Goal: Information Seeking & Learning: Learn about a topic

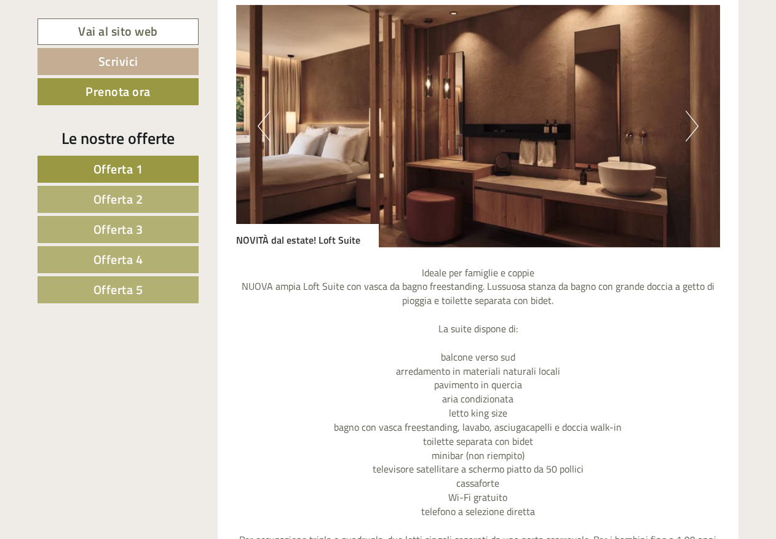
scroll to position [1046, 0]
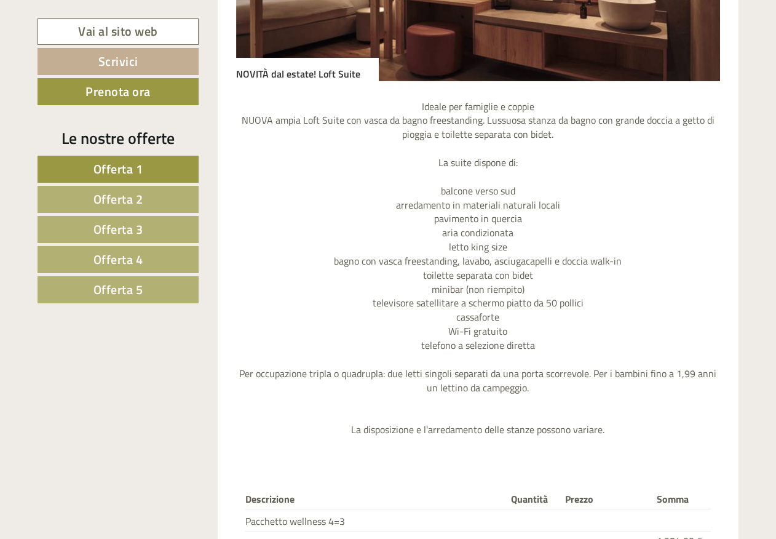
click at [130, 206] on span "Offerta 2" at bounding box center [119, 198] width 50 height 19
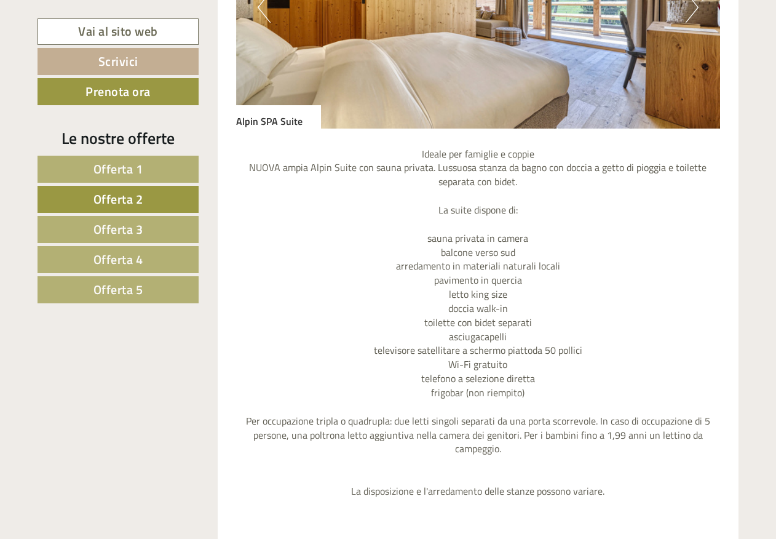
click at [130, 235] on span "Offerta 3" at bounding box center [119, 229] width 50 height 19
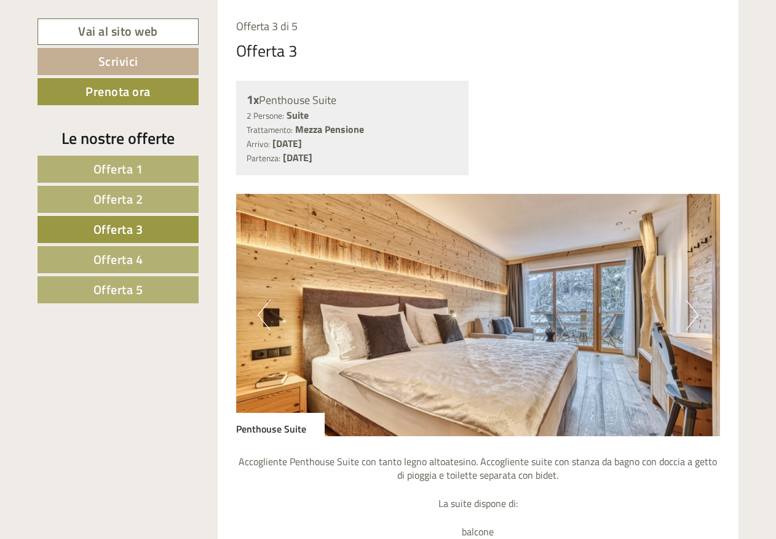
click at [701, 317] on img at bounding box center [478, 315] width 485 height 242
click at [687, 314] on button "Next" at bounding box center [692, 315] width 13 height 31
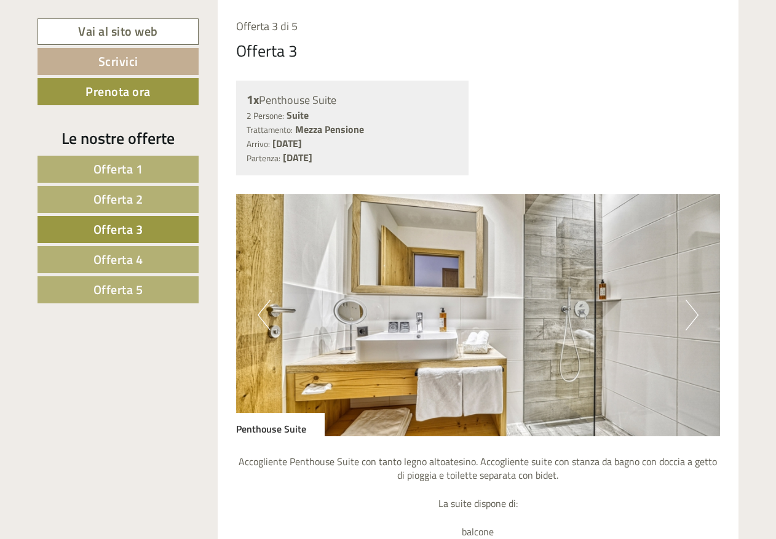
click at [687, 314] on button "Next" at bounding box center [692, 315] width 13 height 31
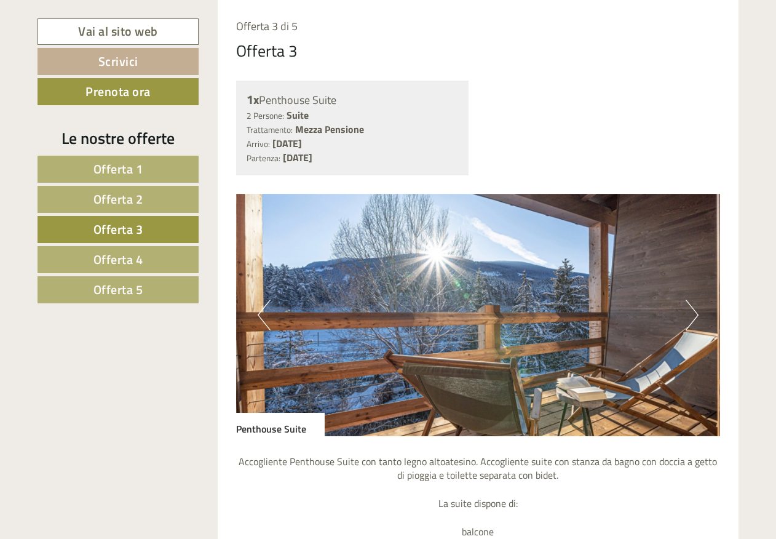
click at [687, 314] on button "Next" at bounding box center [692, 315] width 13 height 31
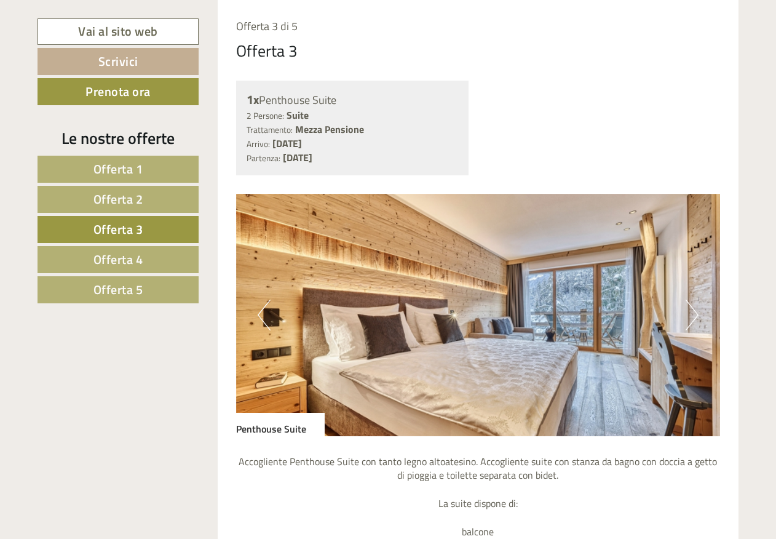
click at [137, 258] on span "Offerta 4" at bounding box center [119, 259] width 50 height 19
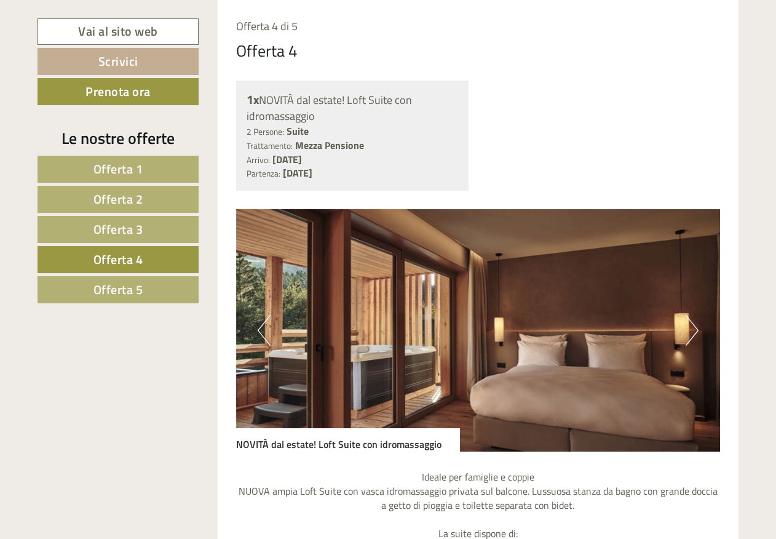
click at [690, 332] on button "Next" at bounding box center [692, 330] width 13 height 31
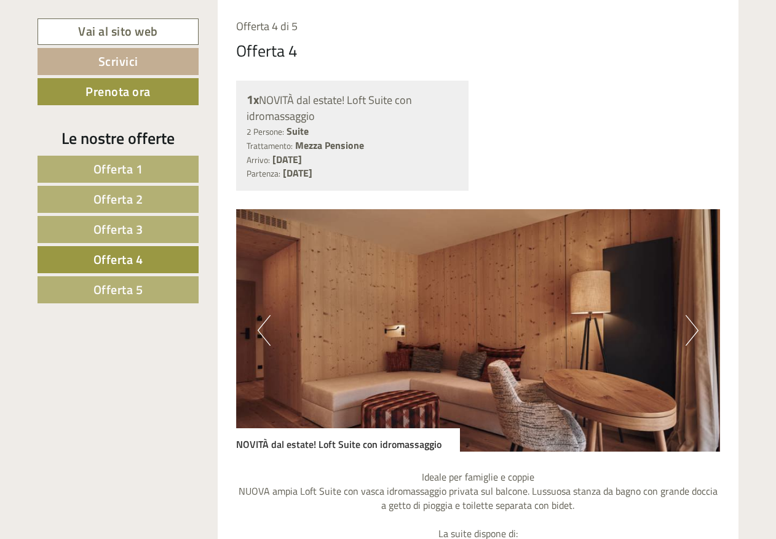
click at [690, 332] on button "Next" at bounding box center [692, 330] width 13 height 31
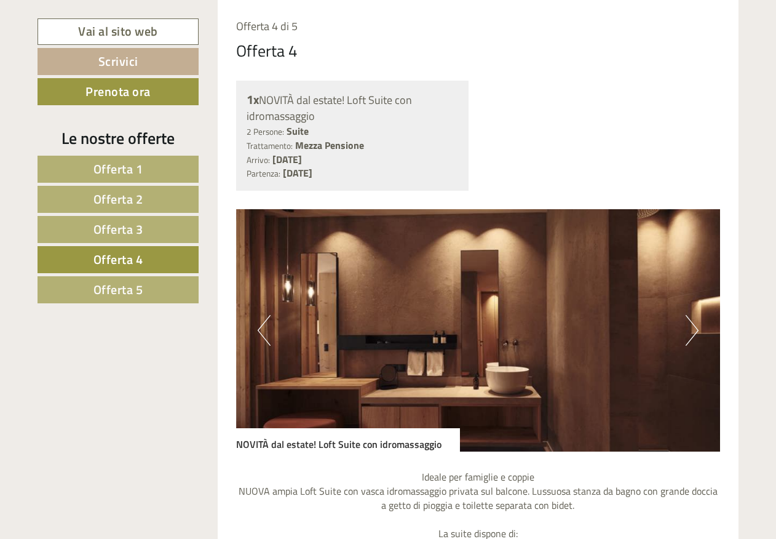
click at [690, 332] on button "Next" at bounding box center [692, 330] width 13 height 31
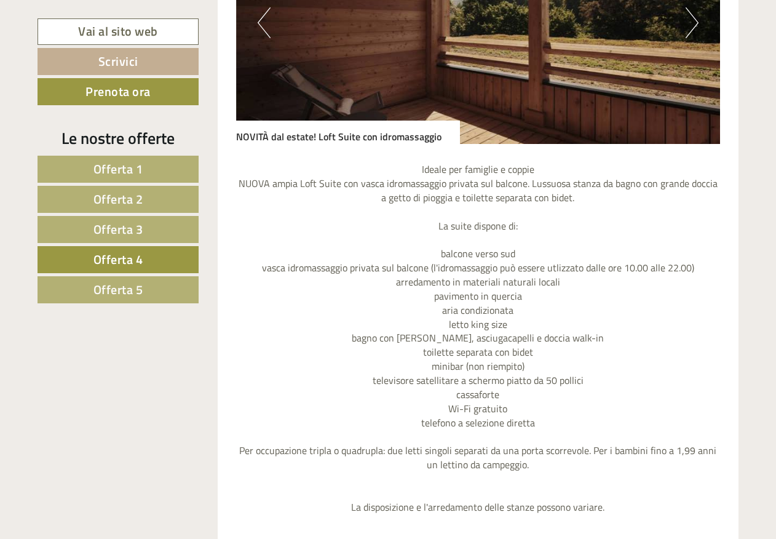
scroll to position [998, 0]
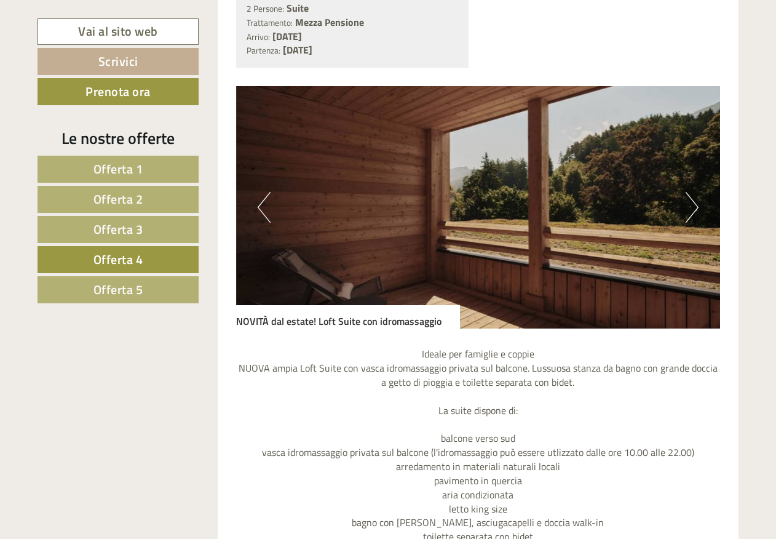
click at [138, 290] on span "Offerta 5" at bounding box center [119, 289] width 50 height 19
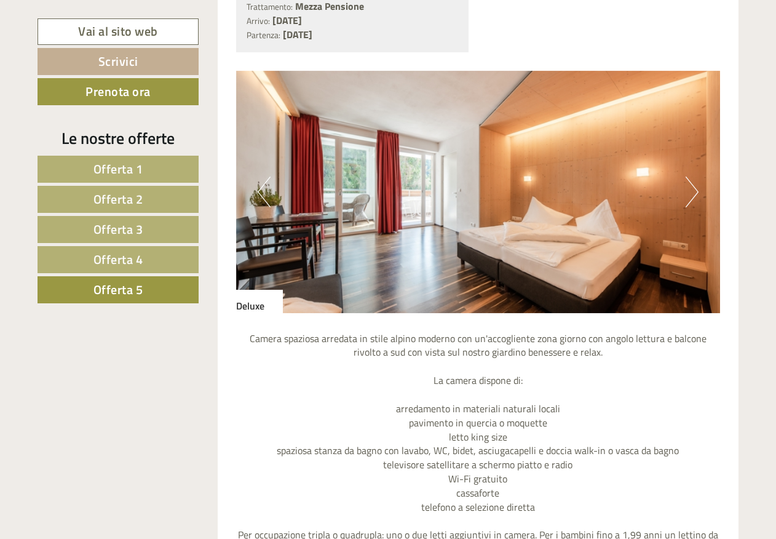
scroll to position [875, 0]
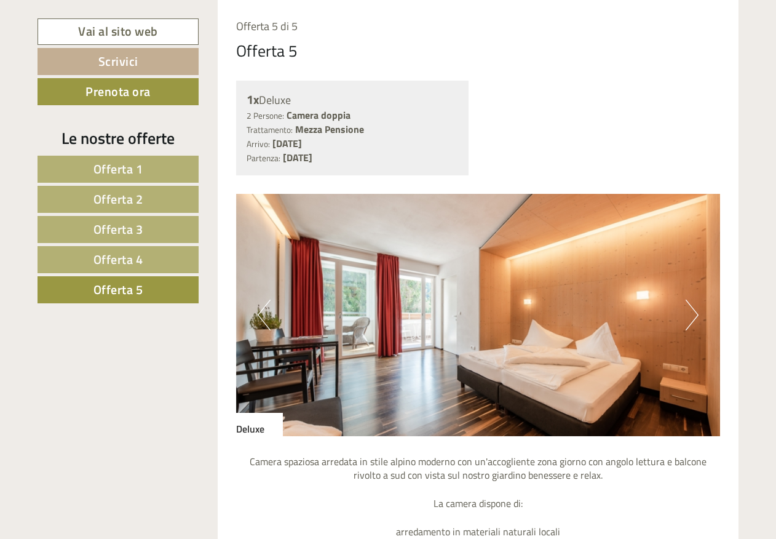
click at [693, 321] on button "Next" at bounding box center [692, 315] width 13 height 31
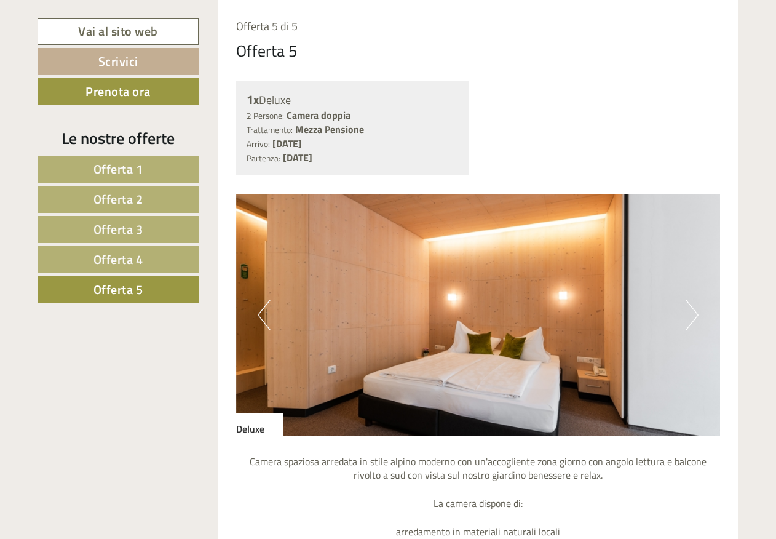
click at [693, 321] on button "Next" at bounding box center [692, 315] width 13 height 31
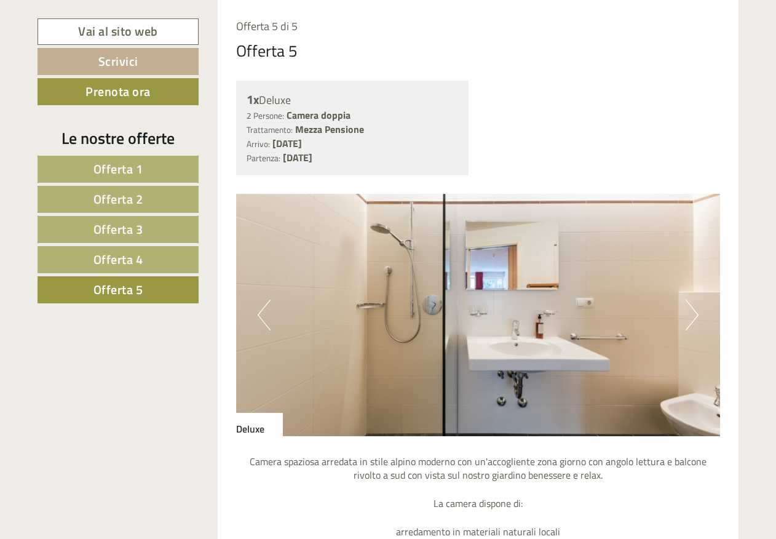
click at [693, 321] on button "Next" at bounding box center [692, 315] width 13 height 31
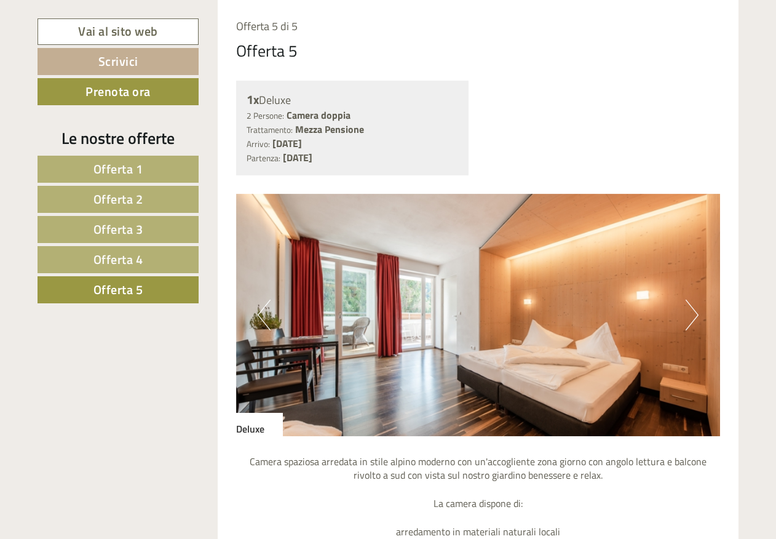
click at [119, 229] on span "Offerta 3" at bounding box center [119, 229] width 50 height 19
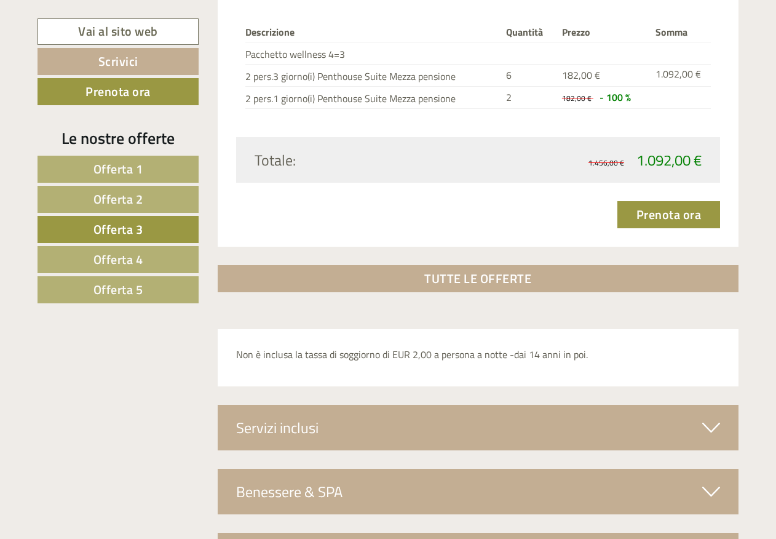
scroll to position [1675, 0]
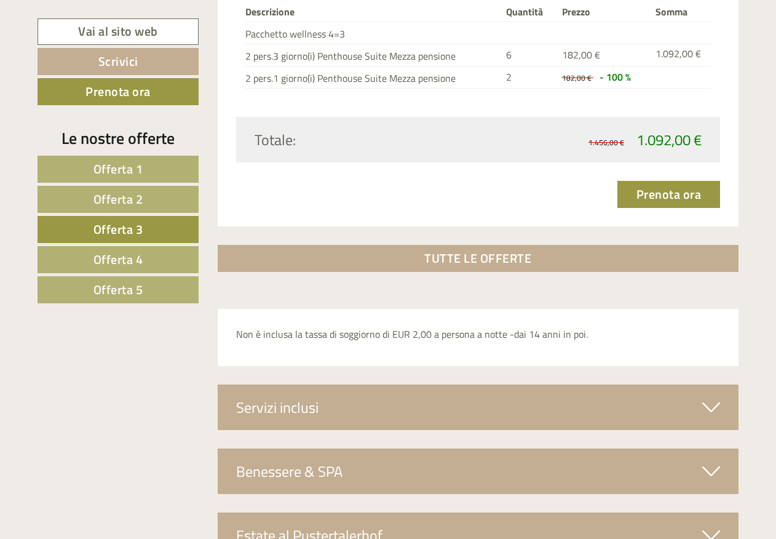
click at [711, 405] on icon at bounding box center [712, 407] width 18 height 21
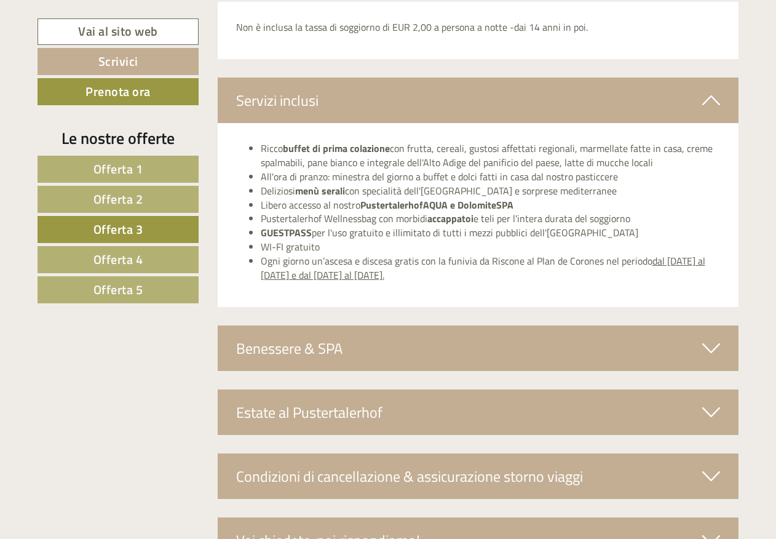
scroll to position [1983, 0]
click at [715, 348] on icon at bounding box center [712, 347] width 18 height 21
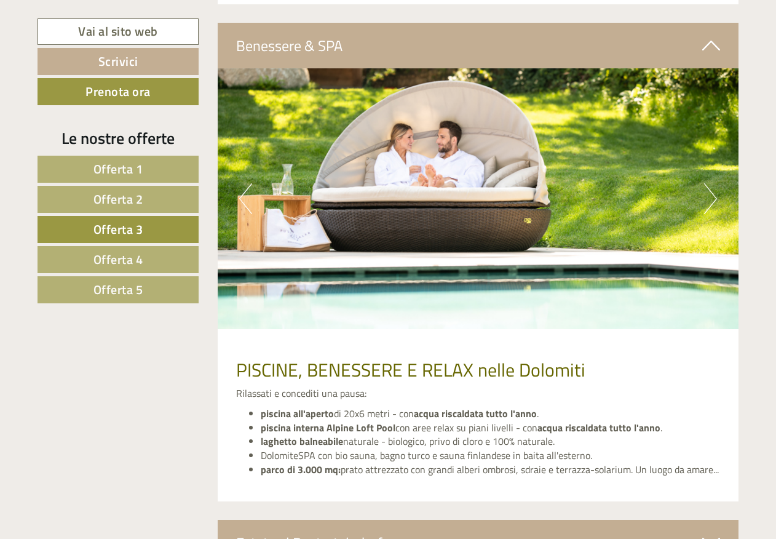
scroll to position [2290, 0]
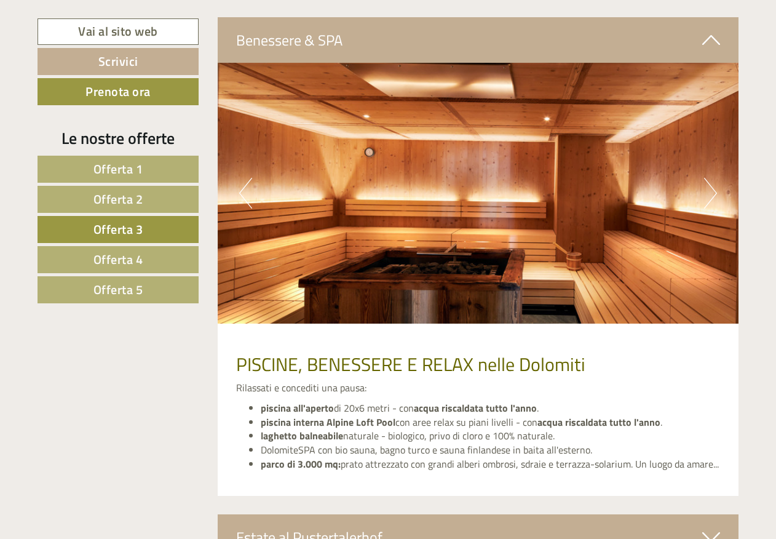
click at [709, 200] on button "Next" at bounding box center [710, 193] width 13 height 31
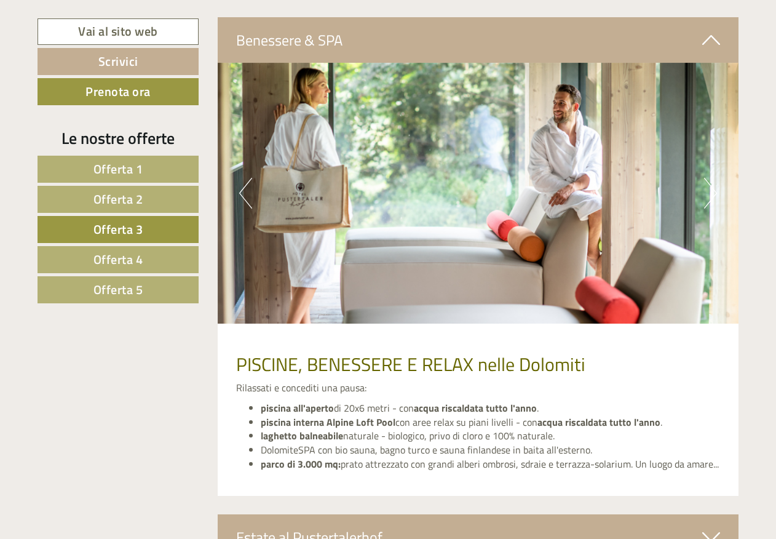
click at [709, 200] on button "Next" at bounding box center [710, 193] width 13 height 31
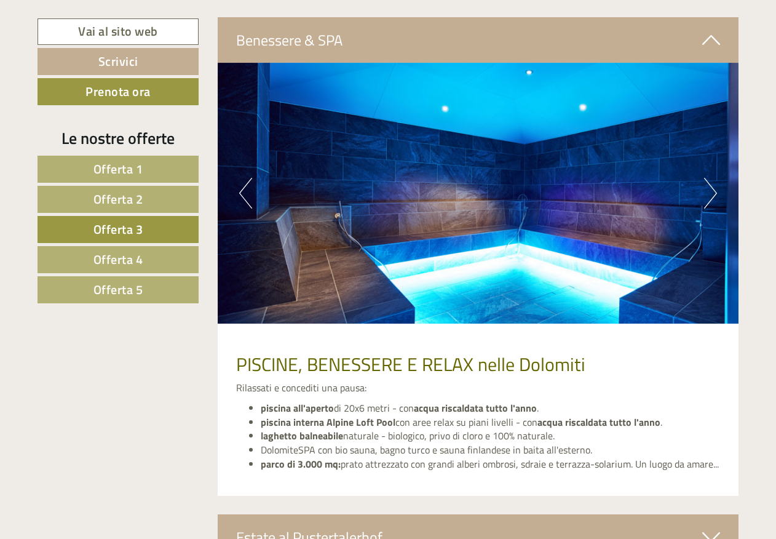
click at [709, 200] on button "Next" at bounding box center [710, 193] width 13 height 31
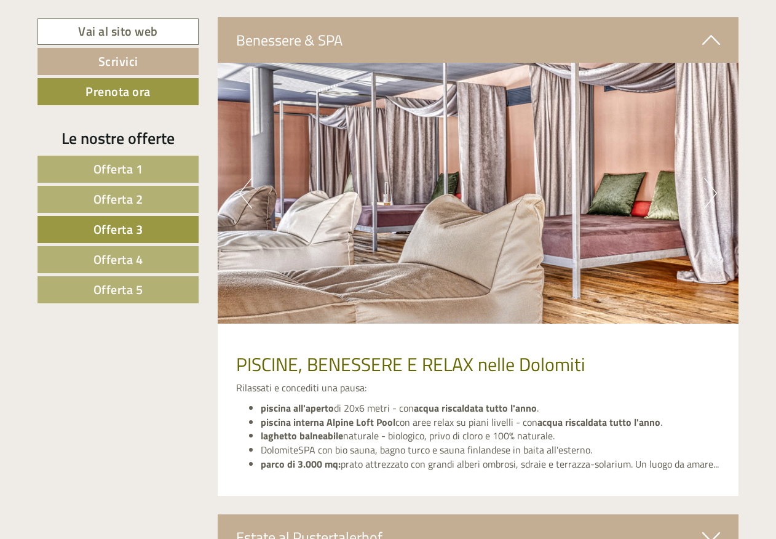
click at [709, 200] on button "Next" at bounding box center [710, 193] width 13 height 31
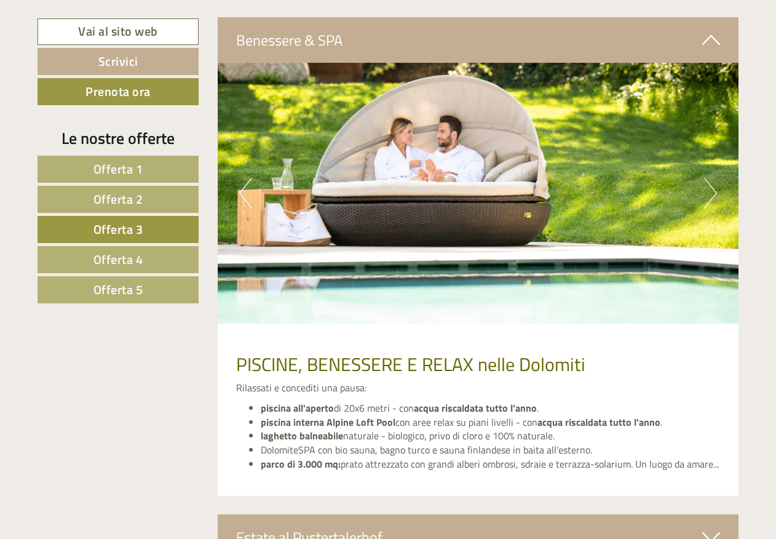
click at [710, 200] on button "Next" at bounding box center [710, 193] width 13 height 31
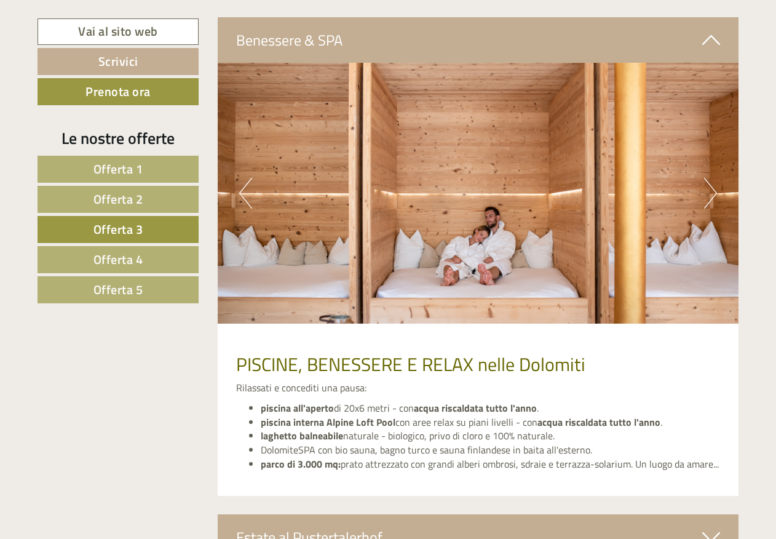
click at [710, 200] on button "Next" at bounding box center [710, 193] width 13 height 31
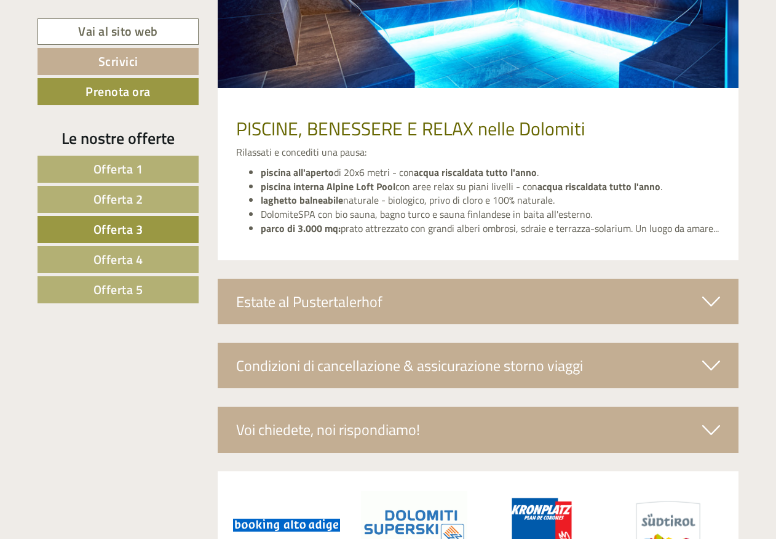
scroll to position [2536, 0]
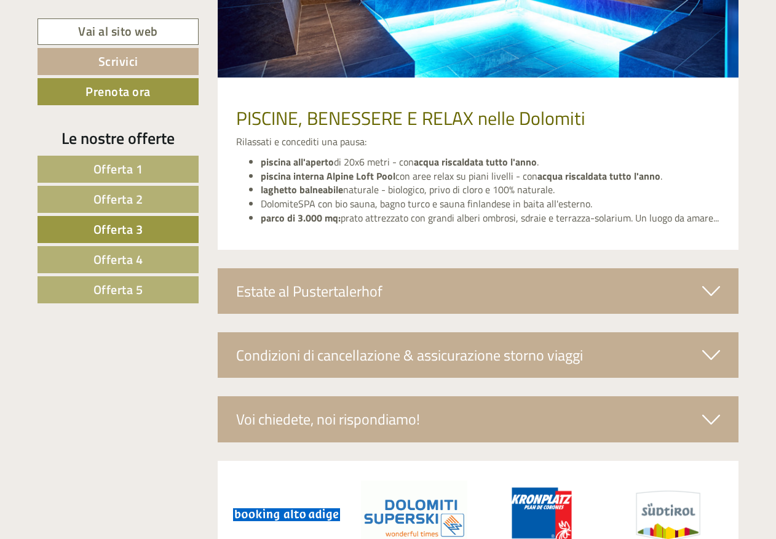
click at [713, 356] on icon at bounding box center [712, 354] width 18 height 21
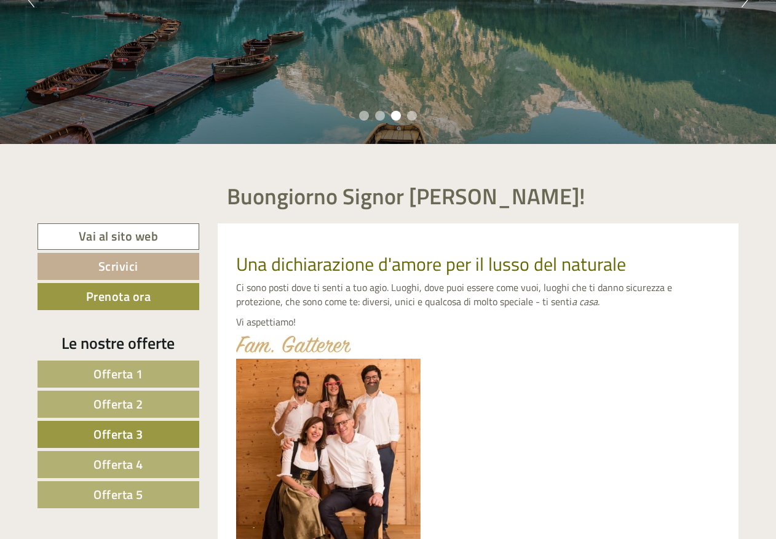
scroll to position [6, 0]
